Goal: Information Seeking & Learning: Learn about a topic

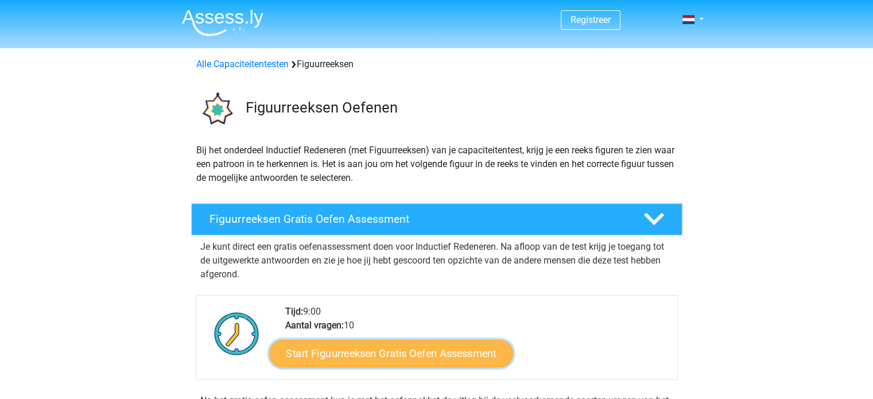
click at [395, 351] on link "Start Figuurreeksen Gratis Oefen Assessment" at bounding box center [390, 353] width 243 height 28
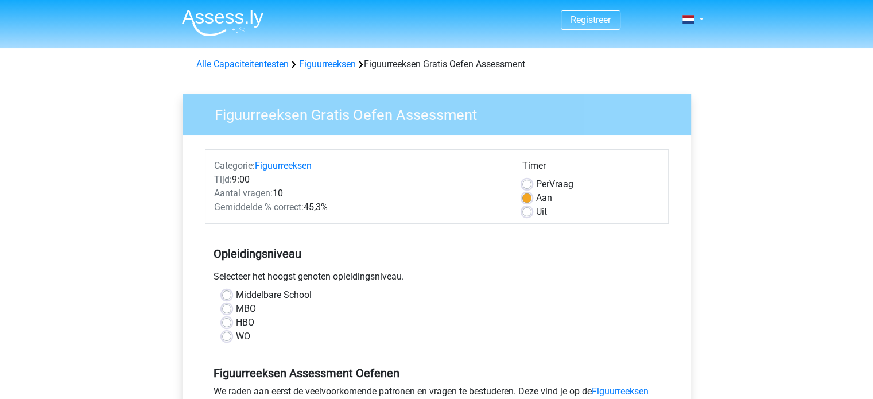
click at [236, 297] on label "Middelbare School" at bounding box center [274, 295] width 76 height 14
click at [227, 297] on input "Middelbare School" at bounding box center [226, 293] width 9 height 11
radio input "true"
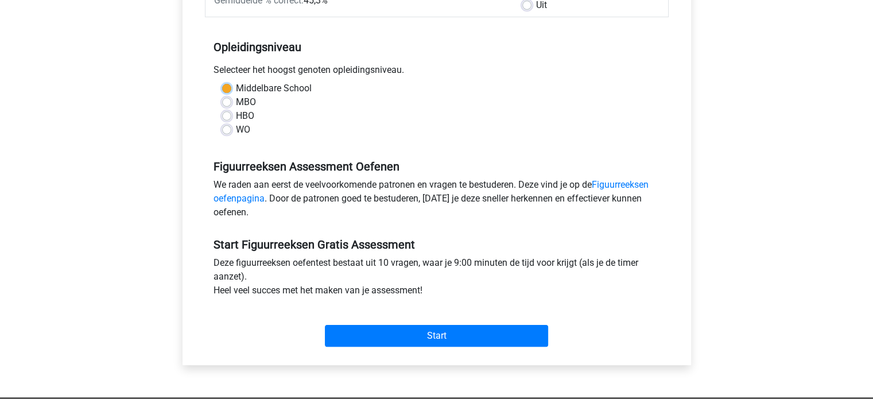
scroll to position [210, 0]
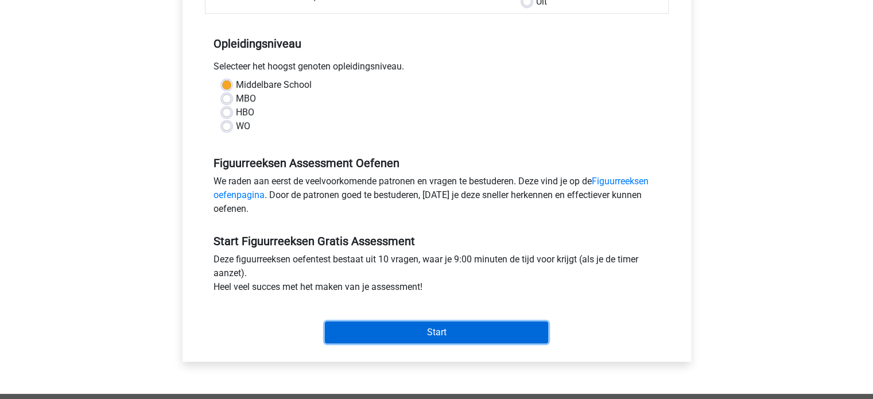
click at [432, 324] on input "Start" at bounding box center [436, 332] width 223 height 22
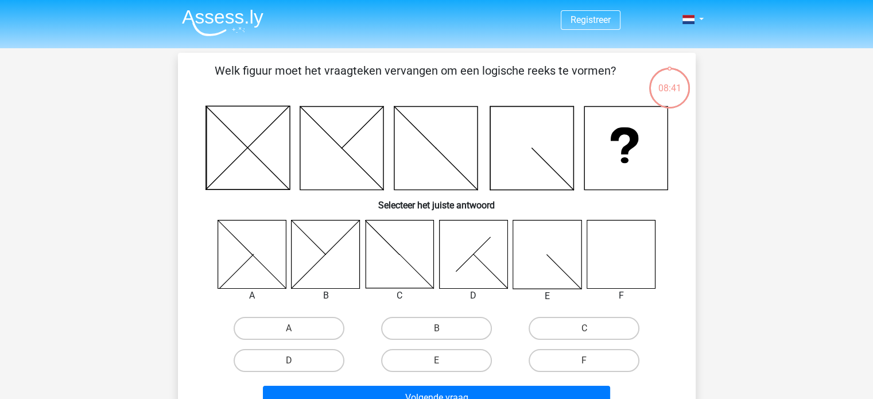
click at [620, 253] on icon at bounding box center [621, 254] width 68 height 68
click at [587, 360] on input "F" at bounding box center [587, 363] width 7 height 7
radio input "true"
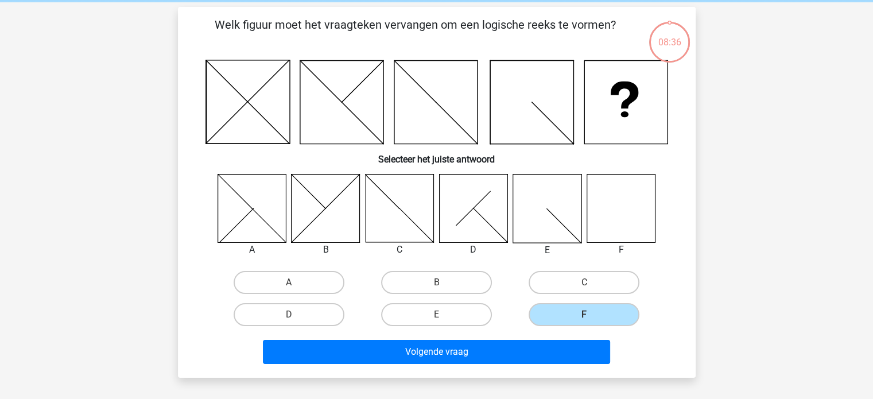
scroll to position [52, 0]
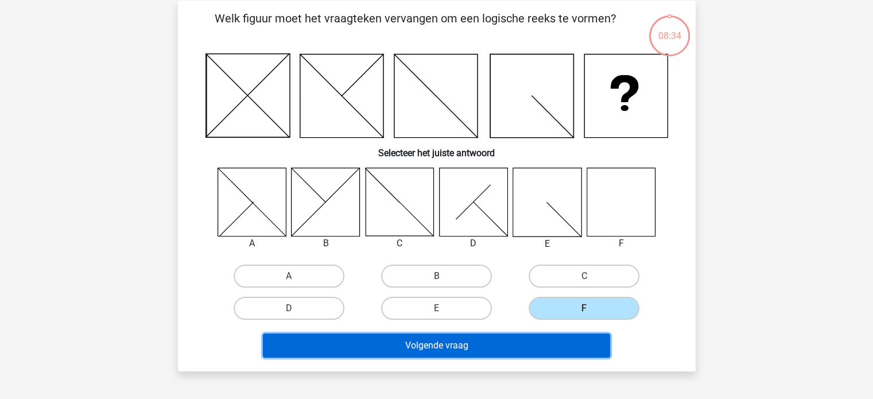
click at [445, 343] on button "Volgende vraag" at bounding box center [436, 345] width 347 height 24
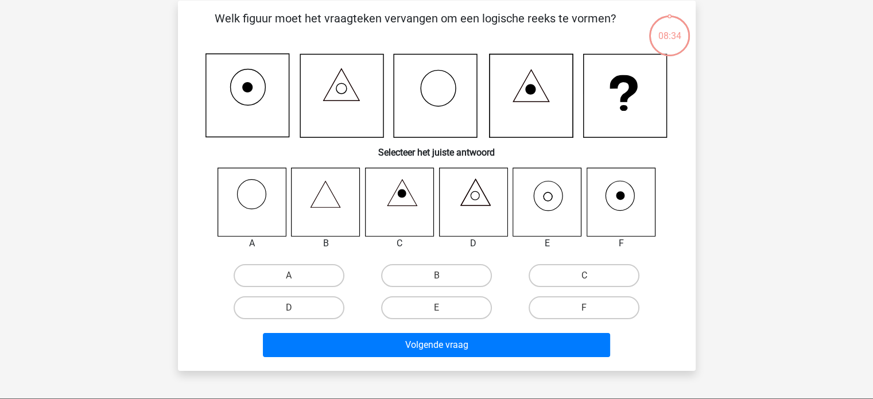
scroll to position [53, 0]
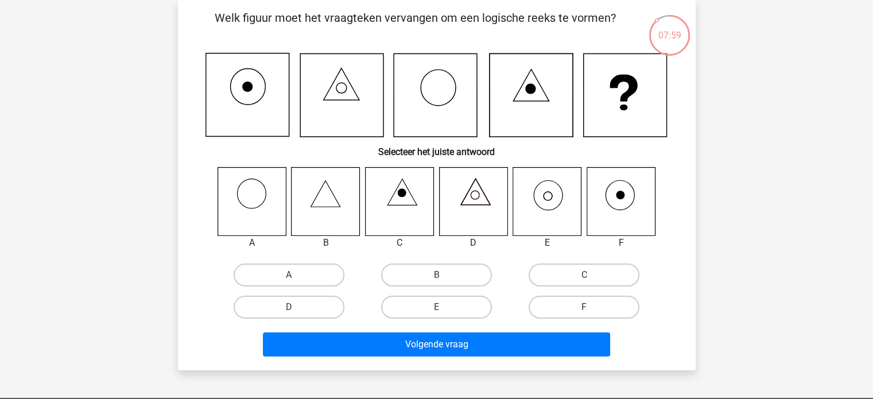
click at [546, 195] on icon at bounding box center [547, 201] width 68 height 68
click at [432, 309] on label "E" at bounding box center [436, 307] width 111 height 23
click at [436, 309] on input "E" at bounding box center [439, 310] width 7 height 7
radio input "true"
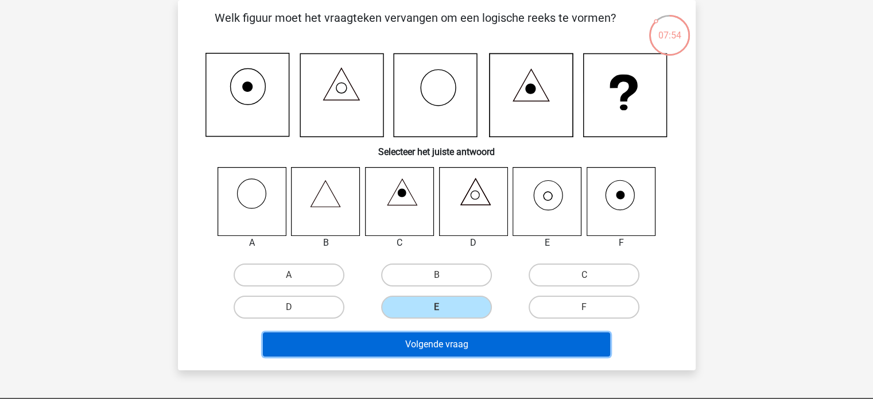
click at [479, 347] on button "Volgende vraag" at bounding box center [436, 344] width 347 height 24
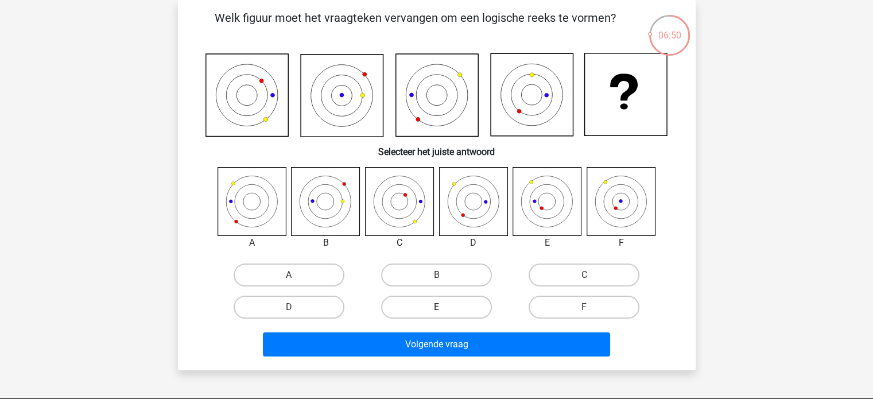
click at [426, 305] on label "E" at bounding box center [436, 307] width 111 height 23
click at [436, 307] on input "E" at bounding box center [439, 310] width 7 height 7
radio input "true"
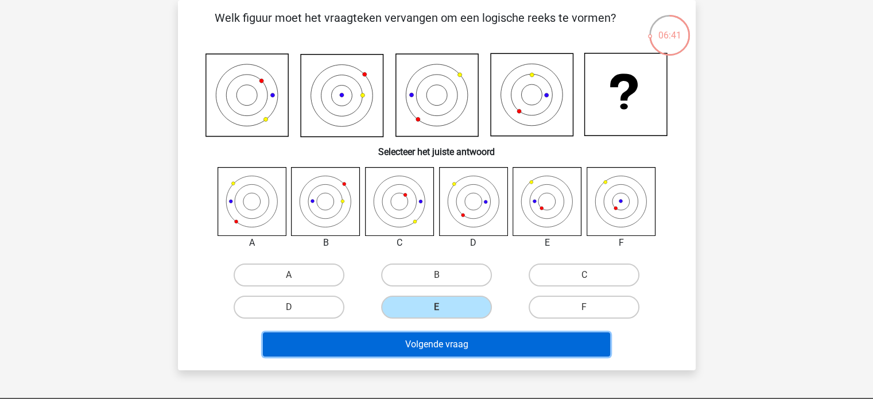
click at [489, 342] on button "Volgende vraag" at bounding box center [436, 344] width 347 height 24
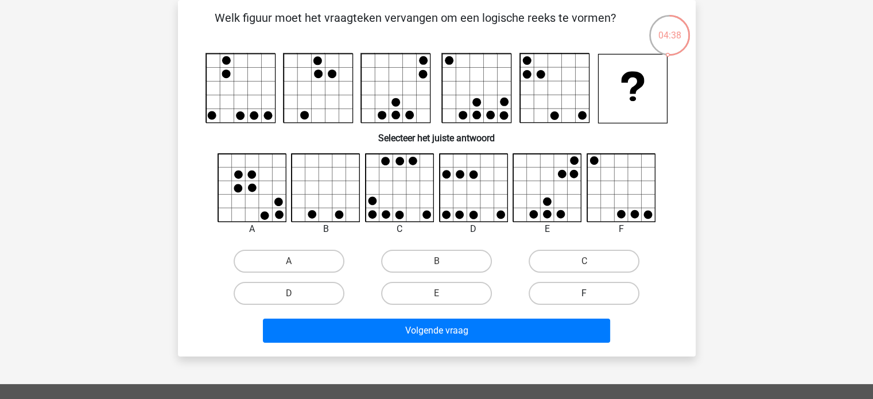
click at [567, 296] on label "F" at bounding box center [584, 293] width 111 height 23
click at [584, 296] on input "F" at bounding box center [587, 296] width 7 height 7
radio input "true"
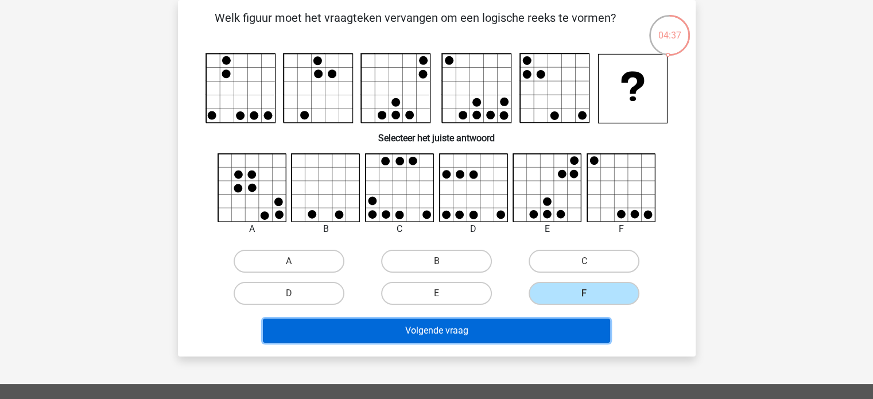
click at [473, 324] on button "Volgende vraag" at bounding box center [436, 331] width 347 height 24
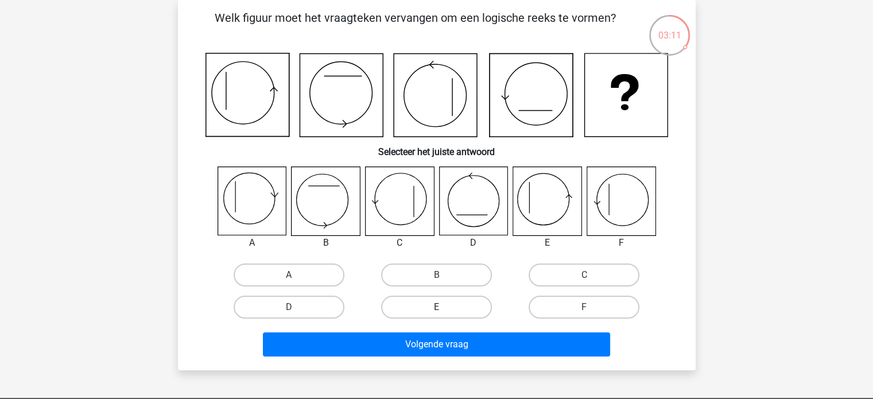
click at [440, 305] on label "E" at bounding box center [436, 307] width 111 height 23
click at [440, 307] on input "E" at bounding box center [439, 310] width 7 height 7
radio input "true"
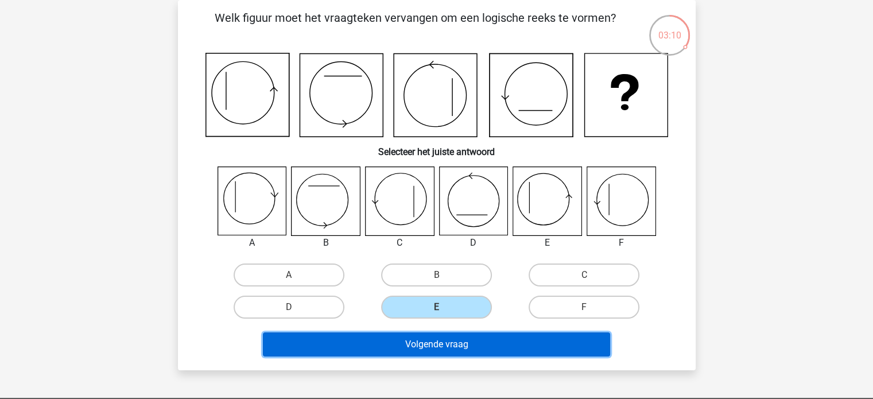
click at [443, 342] on button "Volgende vraag" at bounding box center [436, 344] width 347 height 24
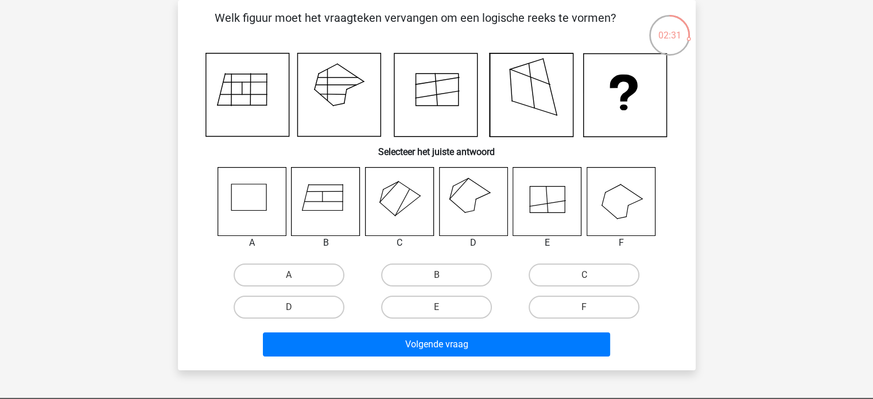
click at [328, 192] on icon at bounding box center [326, 201] width 68 height 68
click at [429, 267] on label "B" at bounding box center [436, 274] width 111 height 23
click at [436, 275] on input "B" at bounding box center [439, 278] width 7 height 7
radio input "true"
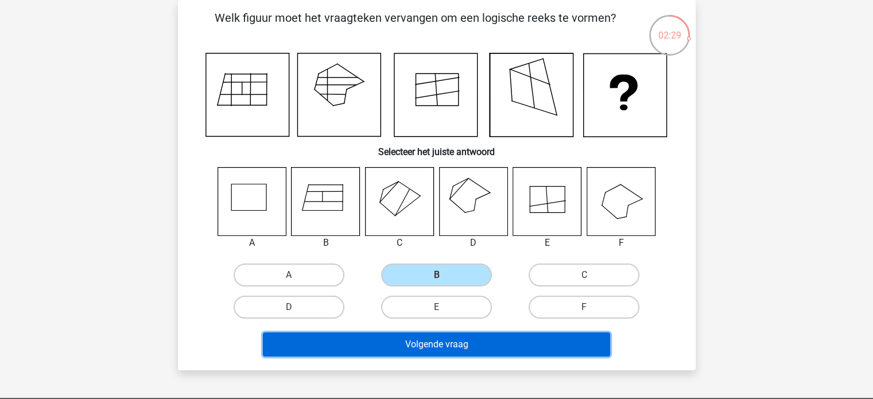
click at [450, 339] on button "Volgende vraag" at bounding box center [436, 344] width 347 height 24
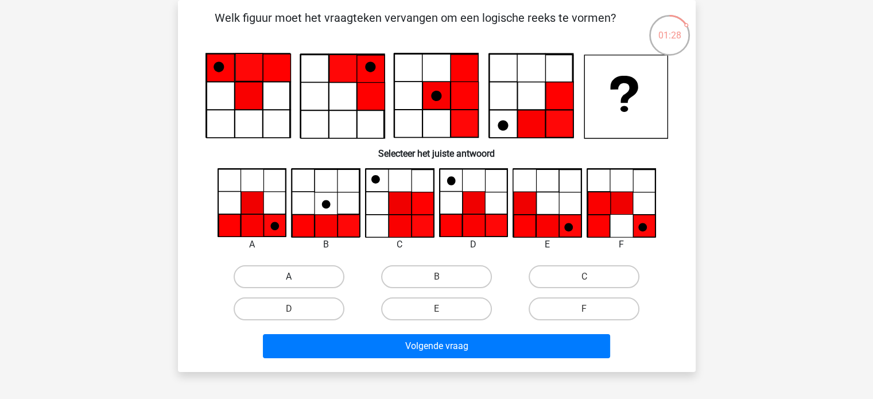
click at [286, 274] on label "A" at bounding box center [289, 276] width 111 height 23
click at [289, 277] on input "A" at bounding box center [292, 280] width 7 height 7
radio input "true"
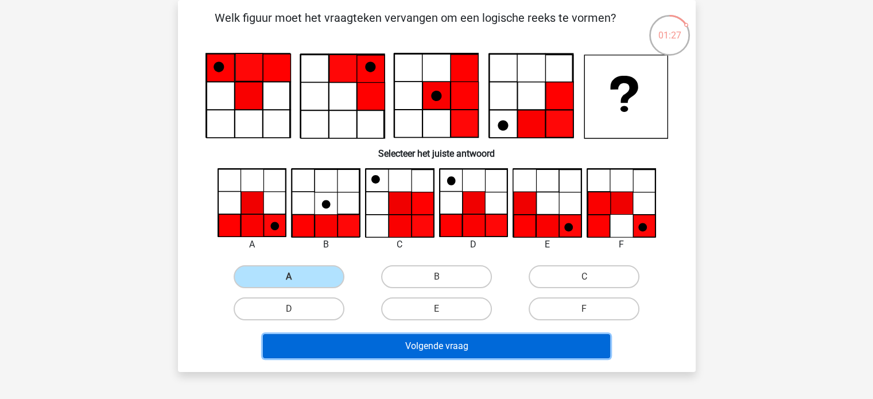
click at [450, 342] on button "Volgende vraag" at bounding box center [436, 346] width 347 height 24
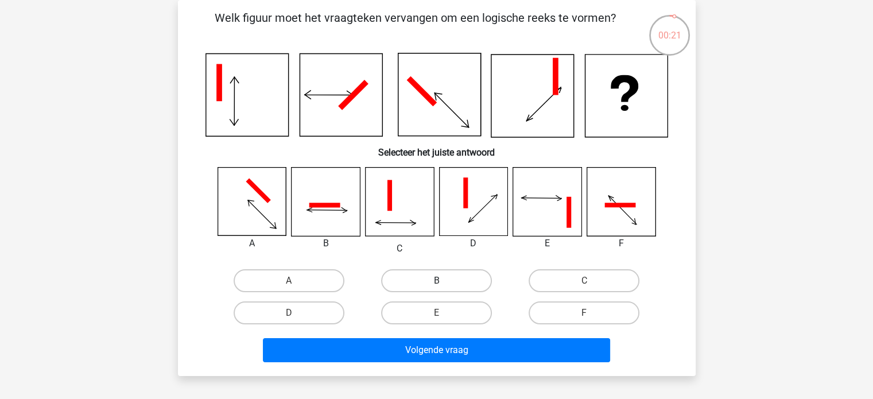
click at [406, 280] on label "B" at bounding box center [436, 280] width 111 height 23
click at [436, 281] on input "B" at bounding box center [439, 284] width 7 height 7
radio input "true"
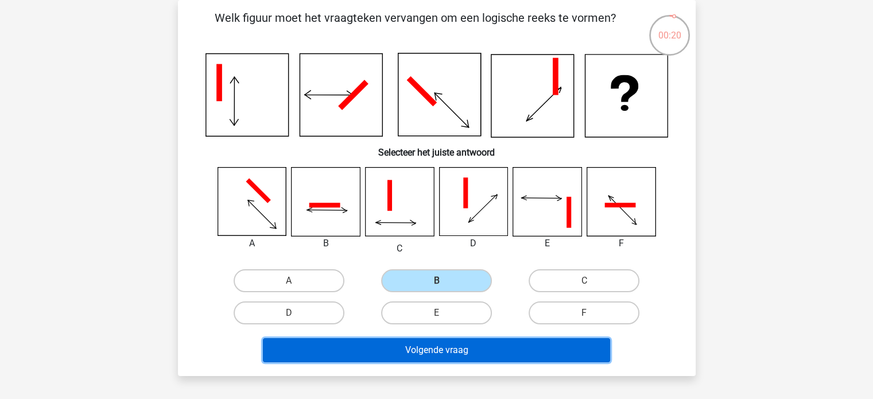
click at [434, 347] on button "Volgende vraag" at bounding box center [436, 350] width 347 height 24
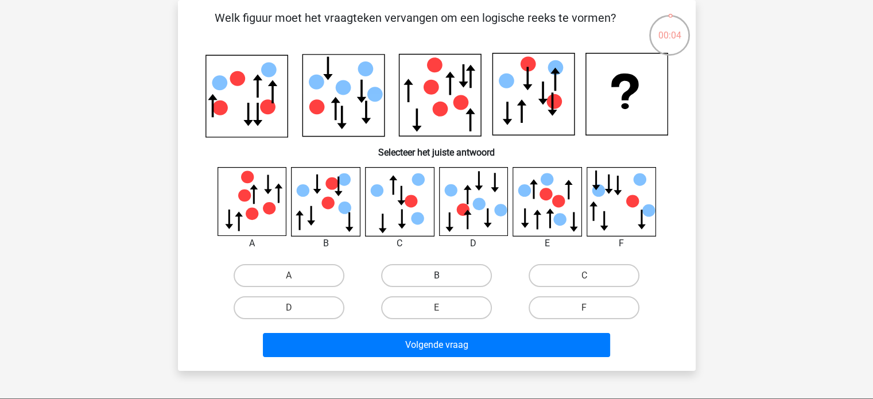
click at [436, 271] on label "B" at bounding box center [436, 275] width 111 height 23
click at [436, 276] on input "B" at bounding box center [439, 279] width 7 height 7
radio input "true"
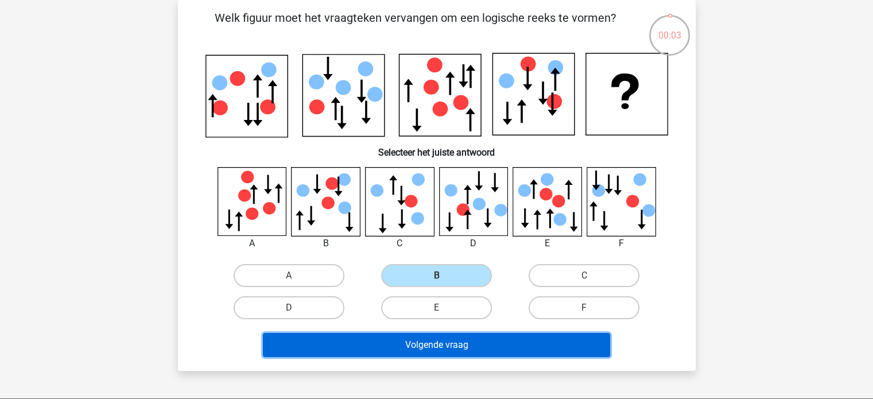
click at [435, 341] on button "Volgende vraag" at bounding box center [436, 345] width 347 height 24
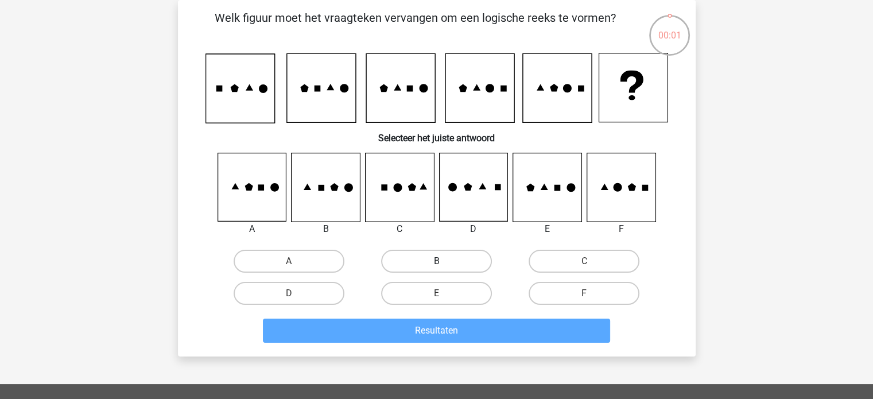
click at [418, 255] on label "B" at bounding box center [436, 261] width 111 height 23
click at [436, 261] on input "B" at bounding box center [439, 264] width 7 height 7
radio input "true"
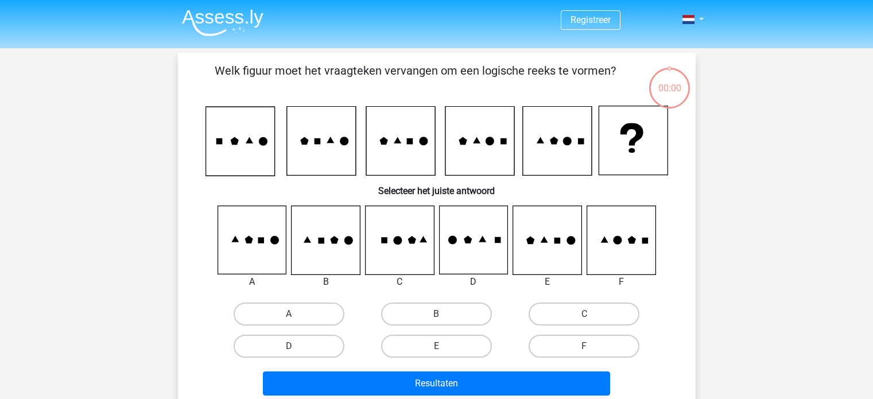
scroll to position [53, 0]
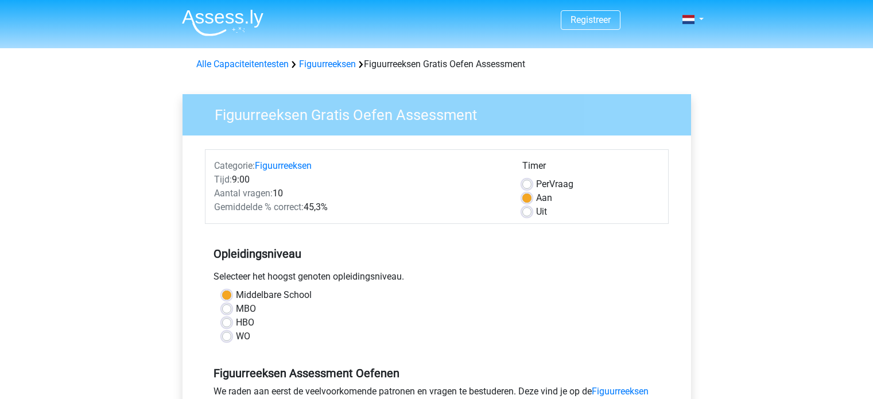
scroll to position [210, 0]
